Goal: Information Seeking & Learning: Learn about a topic

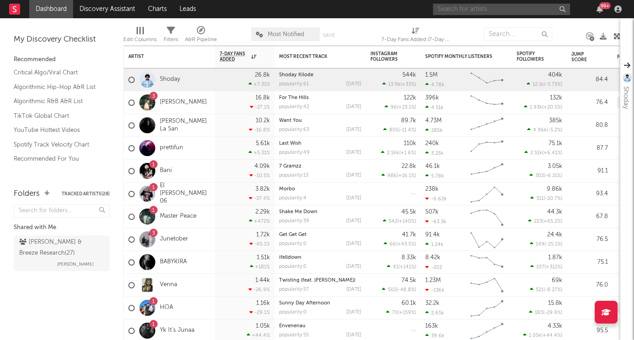
click at [470, 10] on input "text" at bounding box center [501, 9] width 137 height 11
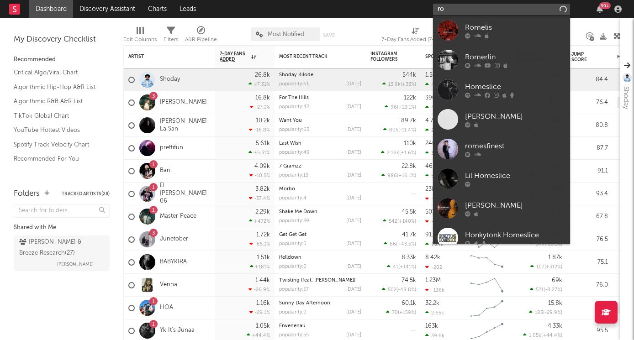
type input "r"
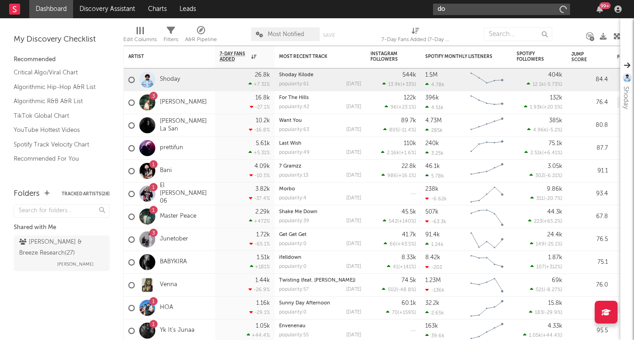
type input "d"
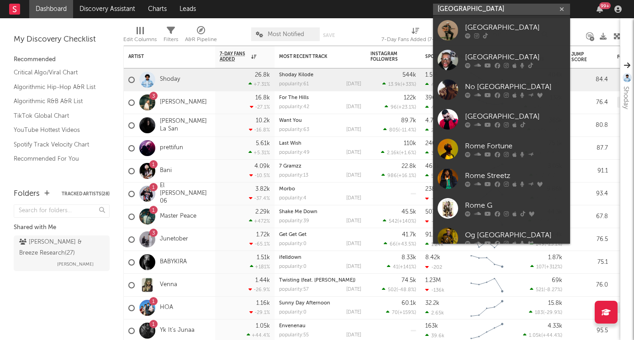
click at [458, 10] on input "[GEOGRAPHIC_DATA]" at bounding box center [501, 9] width 137 height 11
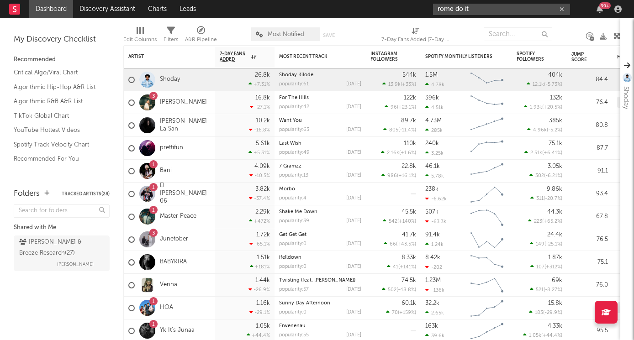
drag, startPoint x: 476, startPoint y: 7, endPoint x: 430, endPoint y: 9, distance: 45.7
click at [430, 9] on nav "Dashboard Discovery Assistant Charts Leads [GEOGRAPHIC_DATA] do it 99 +" at bounding box center [317, 9] width 634 height 18
paste input "[PERSON_NAME]"
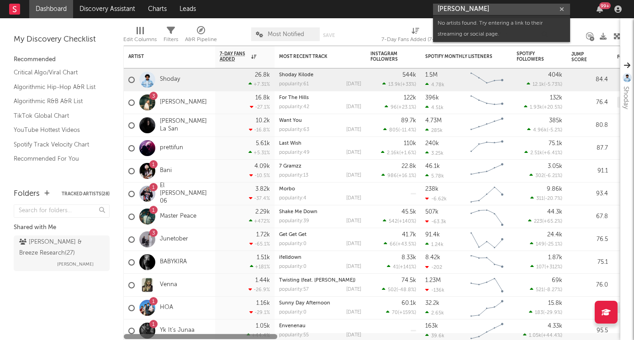
type input "[PERSON_NAME]"
click at [560, 10] on icon "button" at bounding box center [561, 9] width 5 height 6
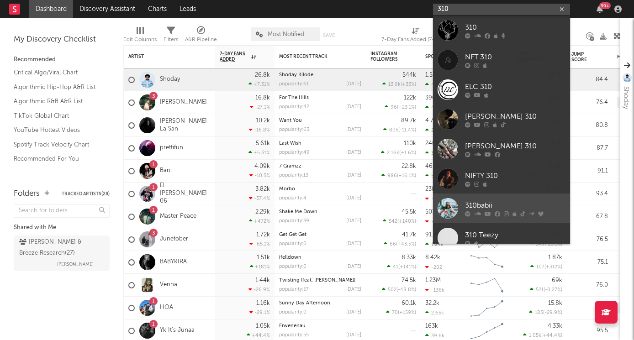
type input "310"
click at [483, 207] on div "310babii" at bounding box center [515, 205] width 100 height 11
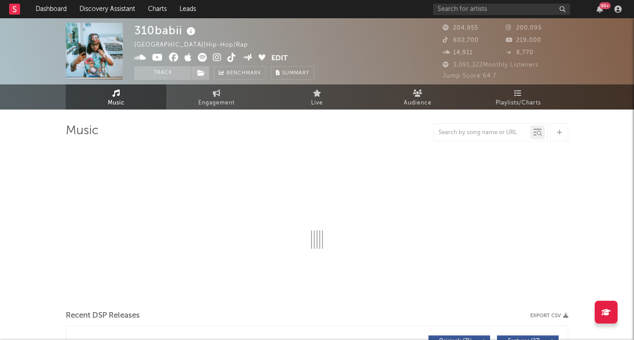
select select "6m"
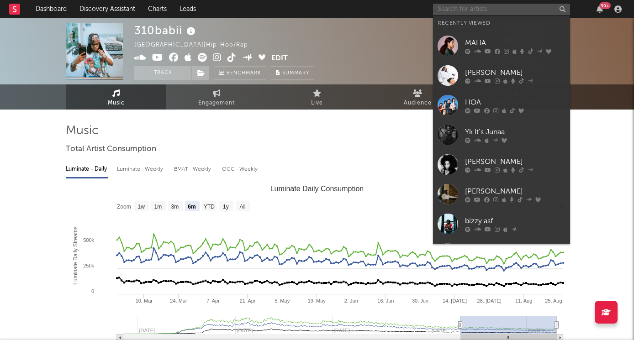
click at [471, 10] on input "text" at bounding box center [501, 9] width 137 height 11
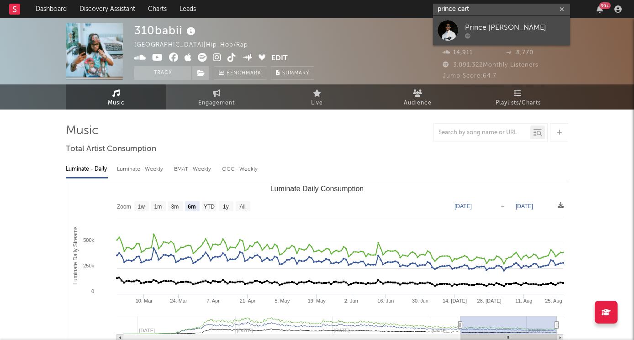
type input "prince cart"
click at [504, 32] on div "Prince [PERSON_NAME]" at bounding box center [515, 27] width 100 height 11
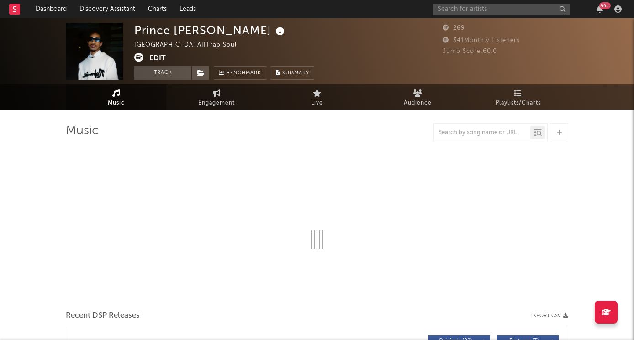
select select "1w"
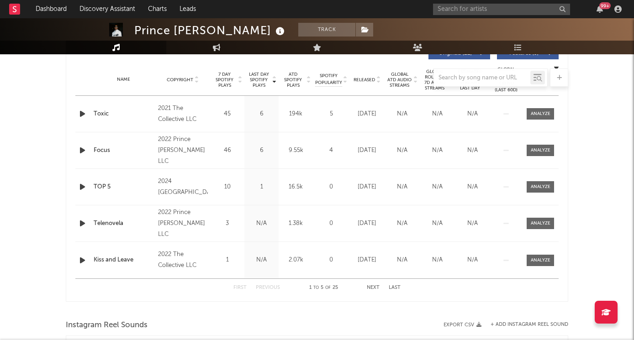
scroll to position [362, 0]
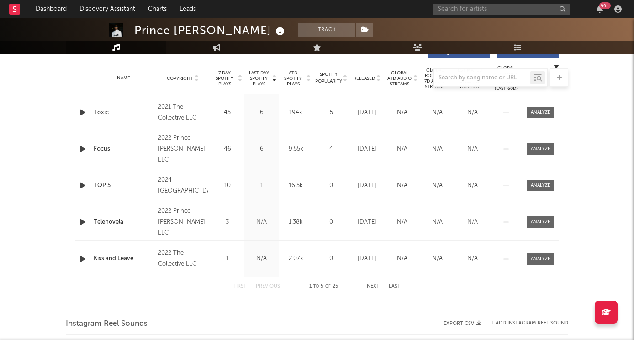
click at [81, 187] on icon "button" at bounding box center [83, 185] width 10 height 11
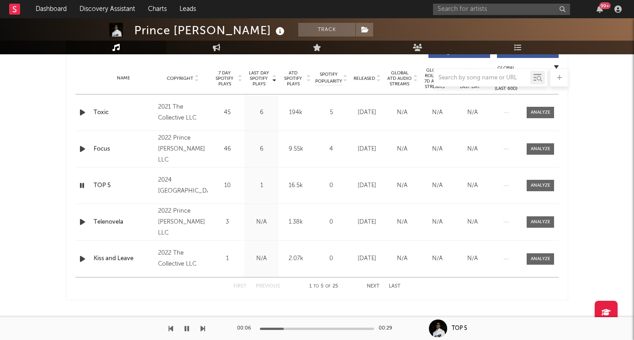
click at [82, 187] on icon "button" at bounding box center [82, 185] width 9 height 11
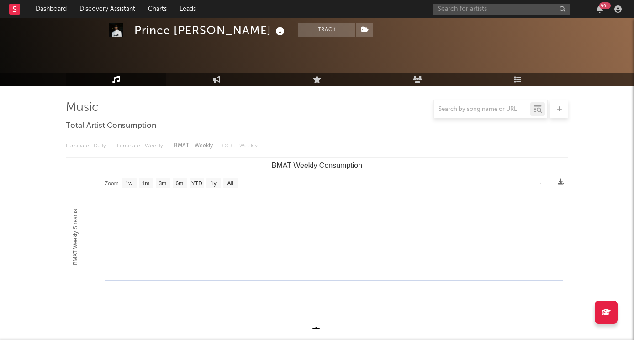
scroll to position [0, 0]
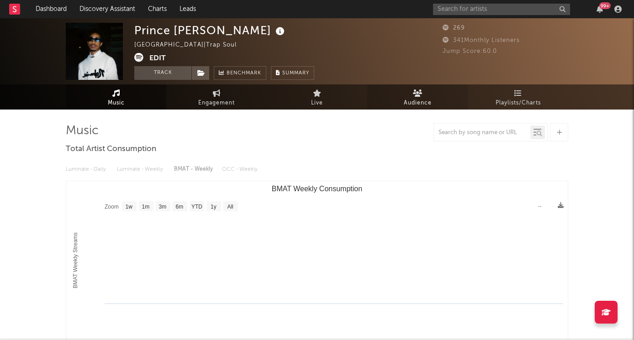
click at [416, 95] on icon at bounding box center [418, 92] width 10 height 7
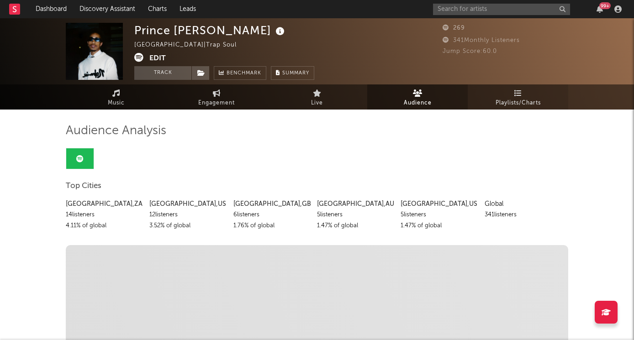
click at [508, 92] on link "Playlists/Charts" at bounding box center [517, 96] width 100 height 25
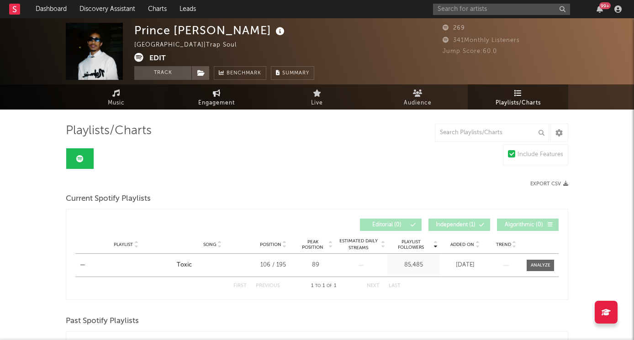
click at [225, 101] on span "Engagement" at bounding box center [216, 103] width 37 height 11
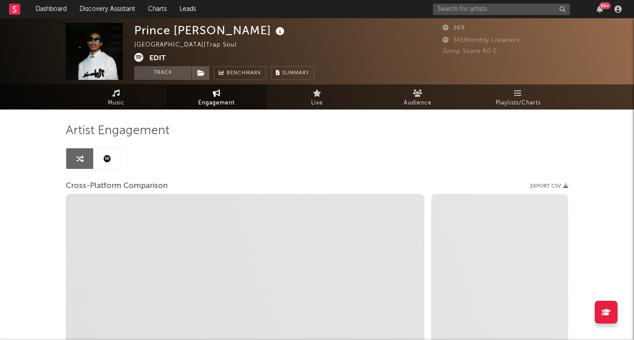
select select "1w"
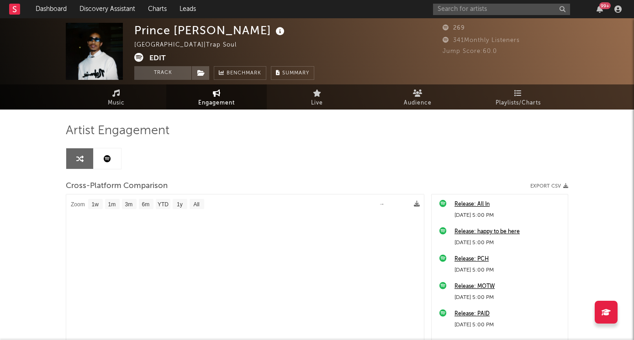
select select "1m"
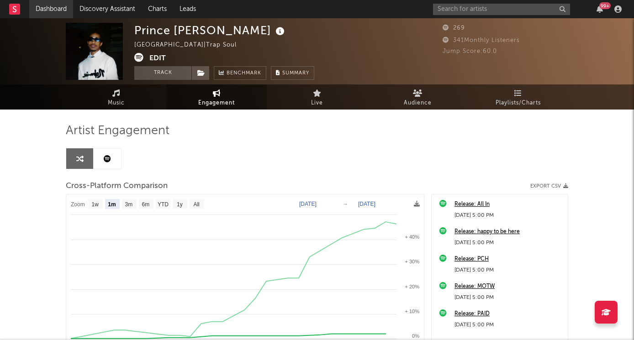
click at [46, 6] on link "Dashboard" at bounding box center [51, 9] width 44 height 18
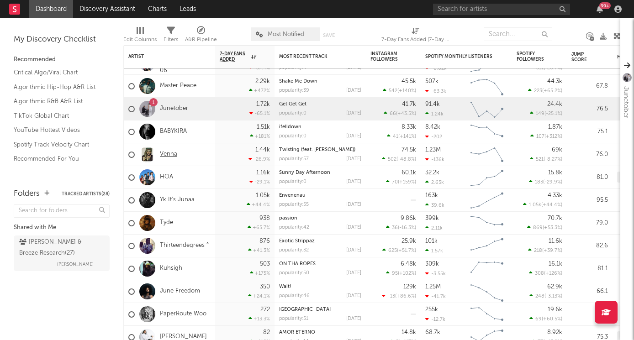
click at [168, 152] on link "Venna" at bounding box center [168, 155] width 17 height 8
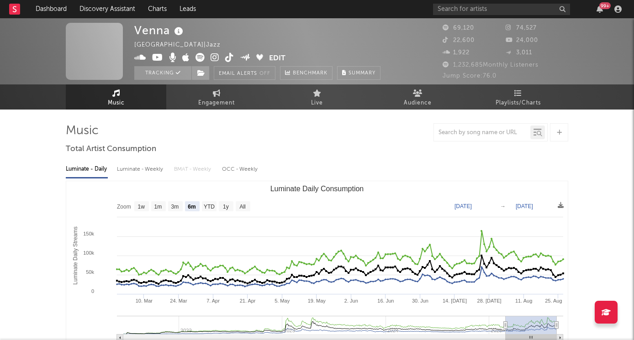
select select "6m"
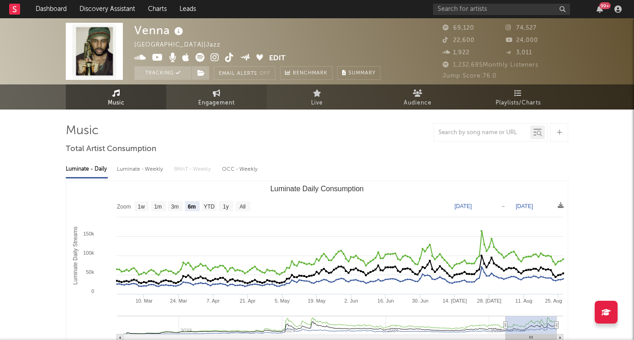
click at [216, 104] on span "Engagement" at bounding box center [216, 103] width 37 height 11
select select "1w"
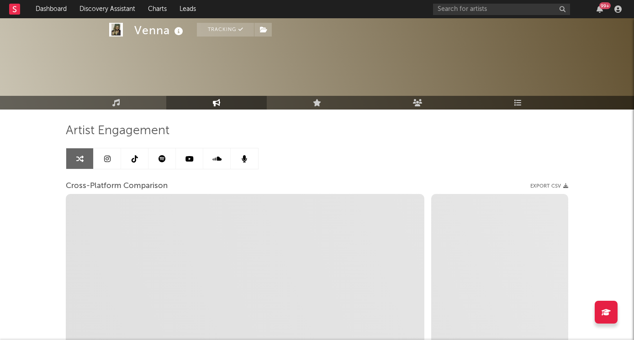
select select "1m"
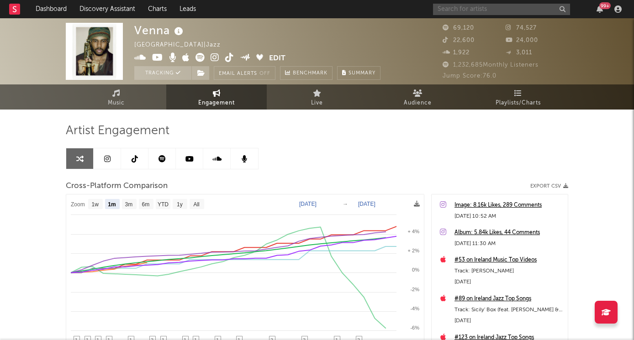
click at [494, 9] on input "text" at bounding box center [501, 9] width 137 height 11
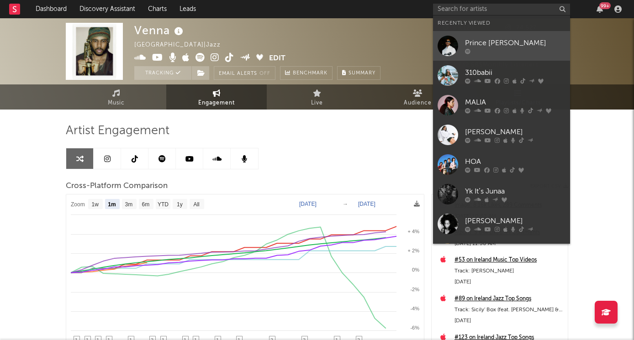
click at [506, 47] on div "Prince [PERSON_NAME]" at bounding box center [515, 42] width 100 height 11
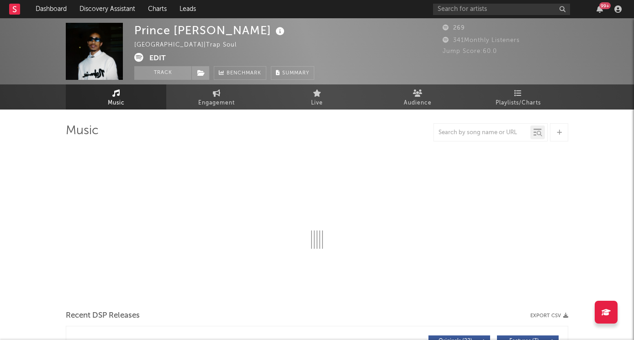
select select "1w"
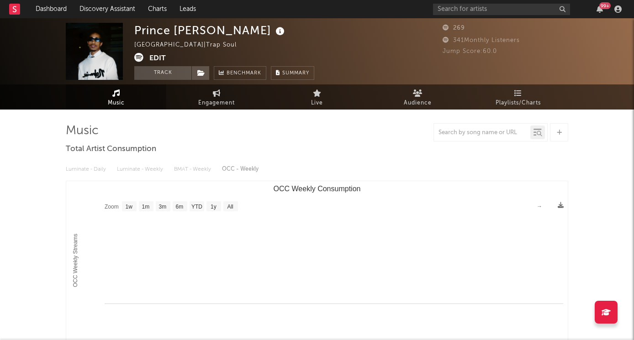
select select "1w"
click at [456, 12] on input "text" at bounding box center [501, 9] width 137 height 11
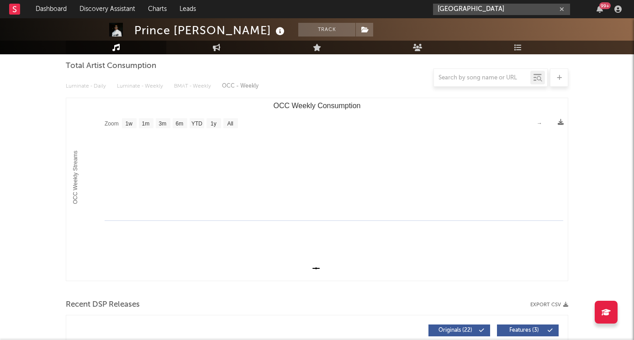
type input "[GEOGRAPHIC_DATA]"
